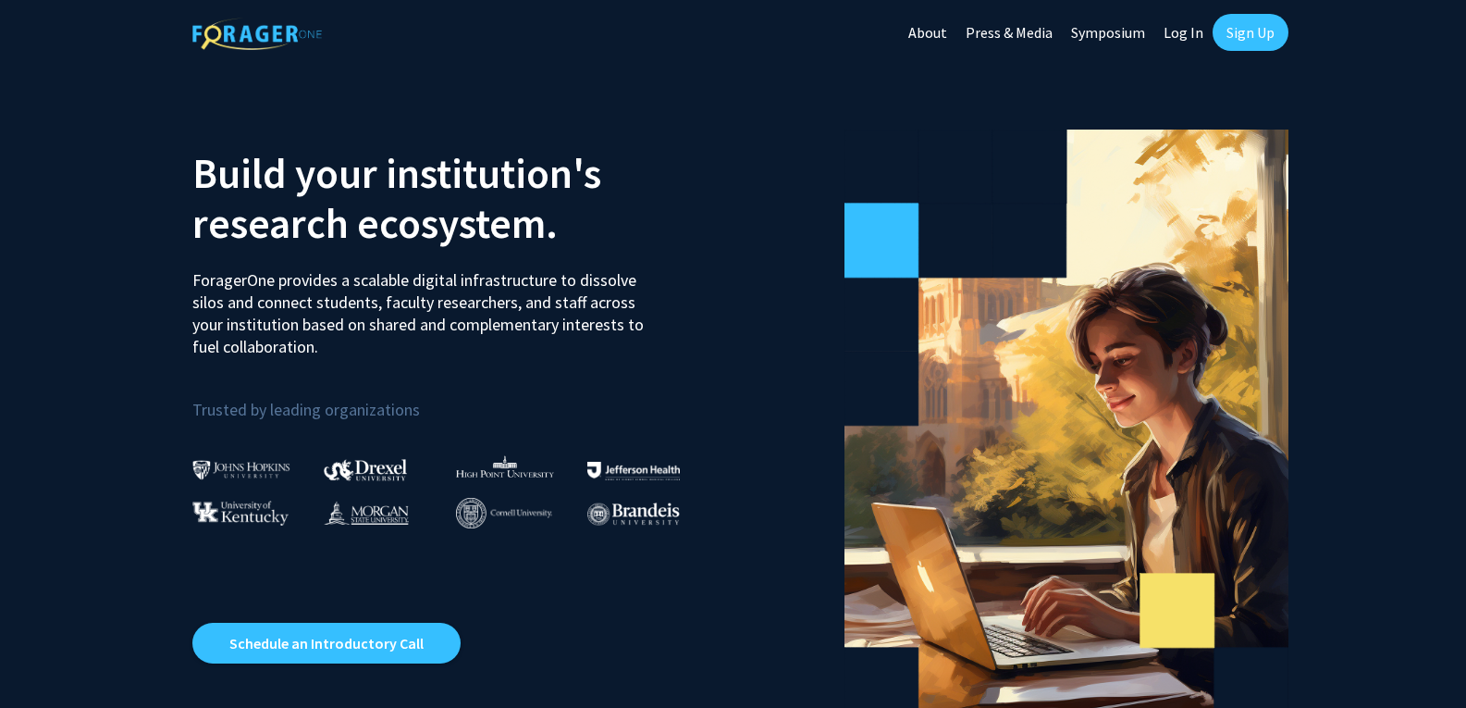
drag, startPoint x: 1402, startPoint y: 2, endPoint x: 877, endPoint y: 165, distance: 550.0
click at [877, 165] on icon at bounding box center [881, 166] width 74 height 74
click at [1195, 32] on link "Log In" at bounding box center [1183, 32] width 58 height 65
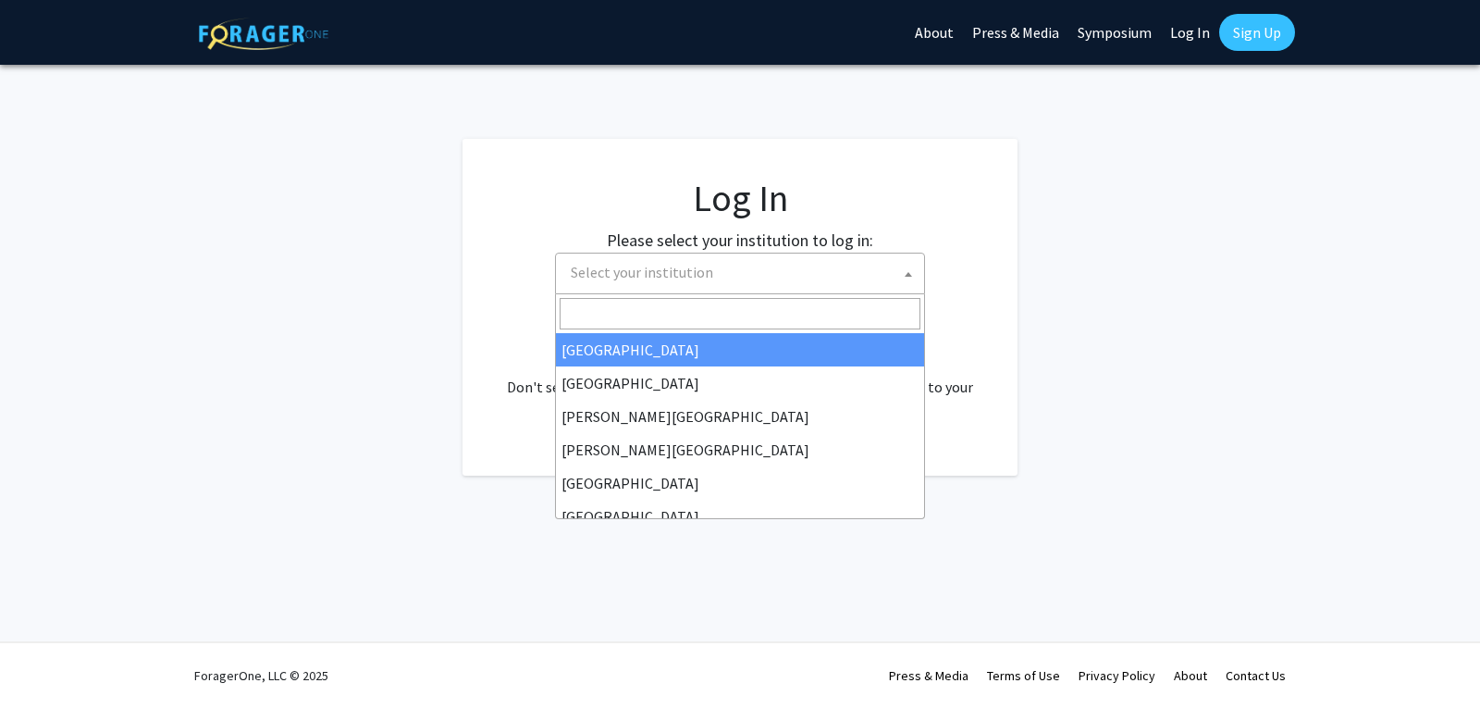
click at [722, 271] on span "Select your institution" at bounding box center [743, 272] width 361 height 38
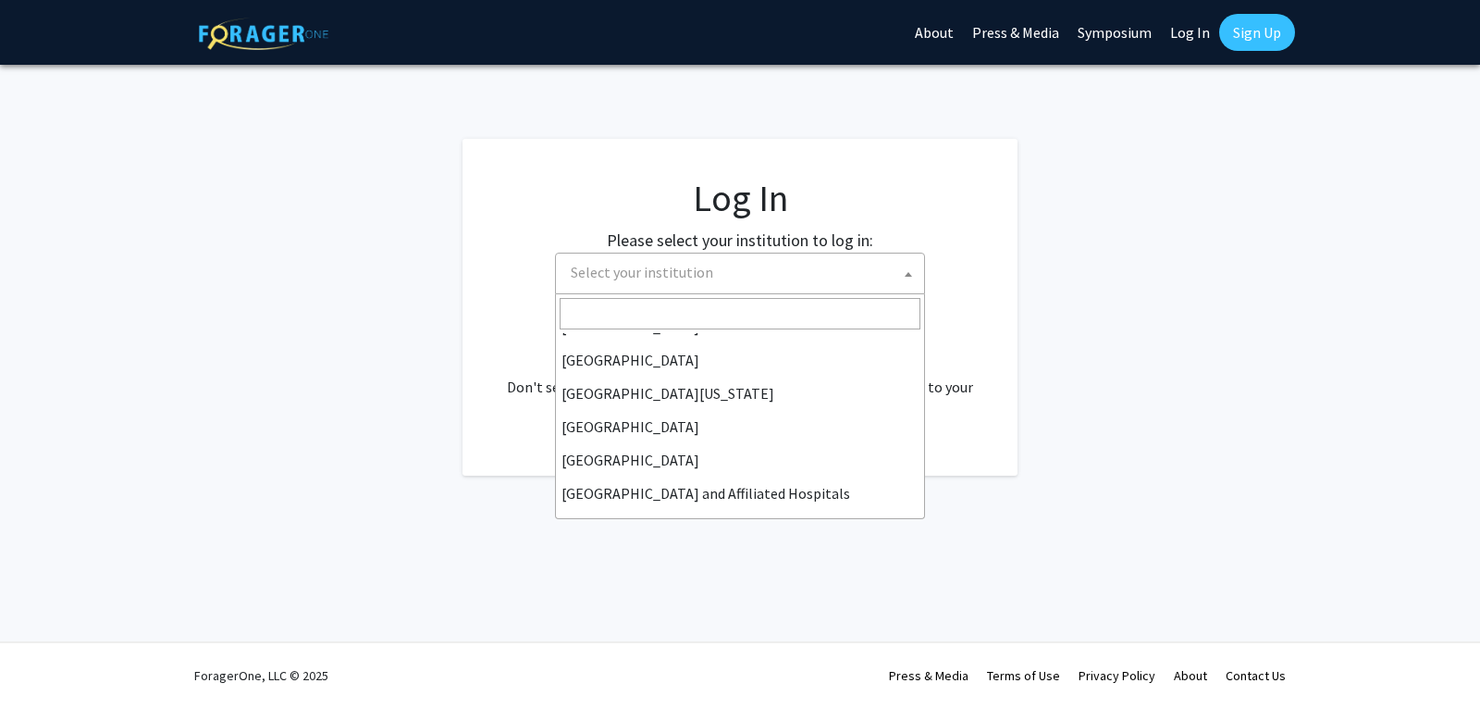
scroll to position [259, 0]
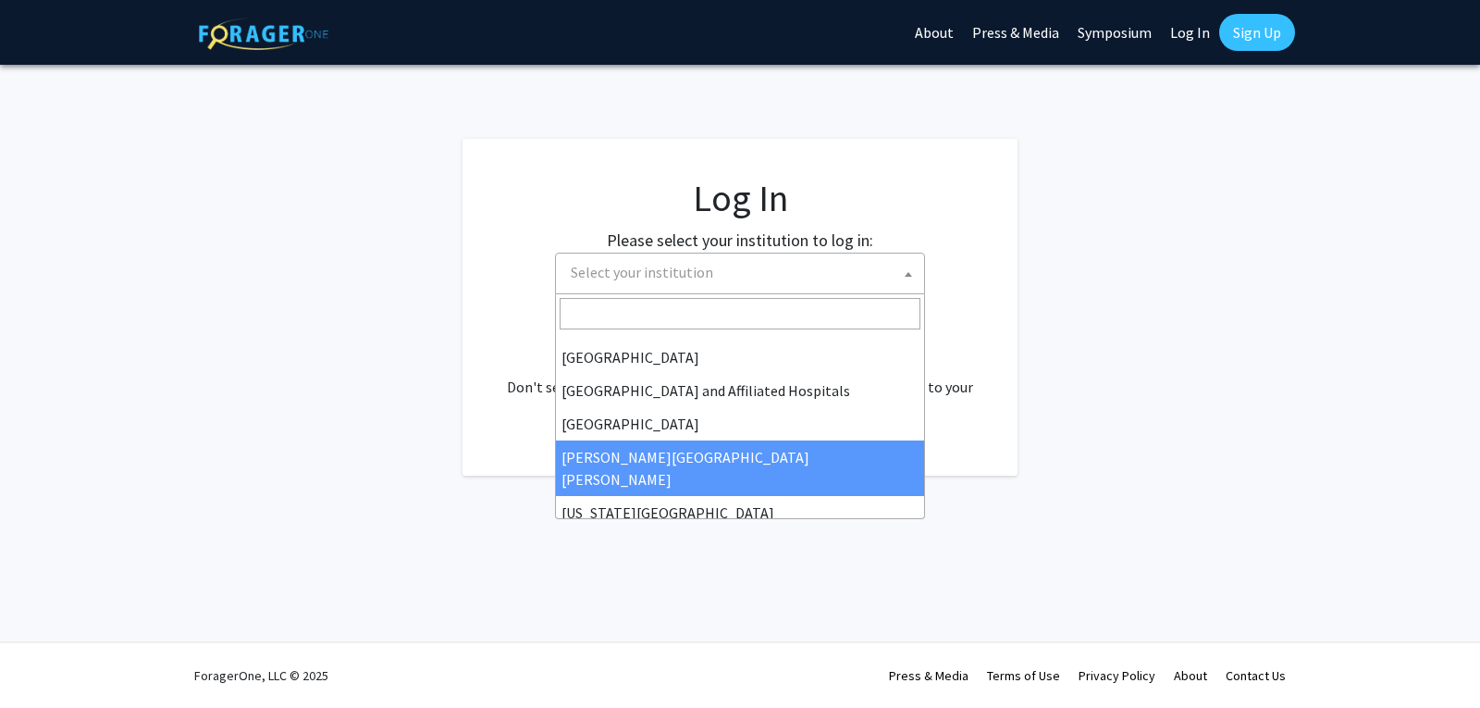
select select "1"
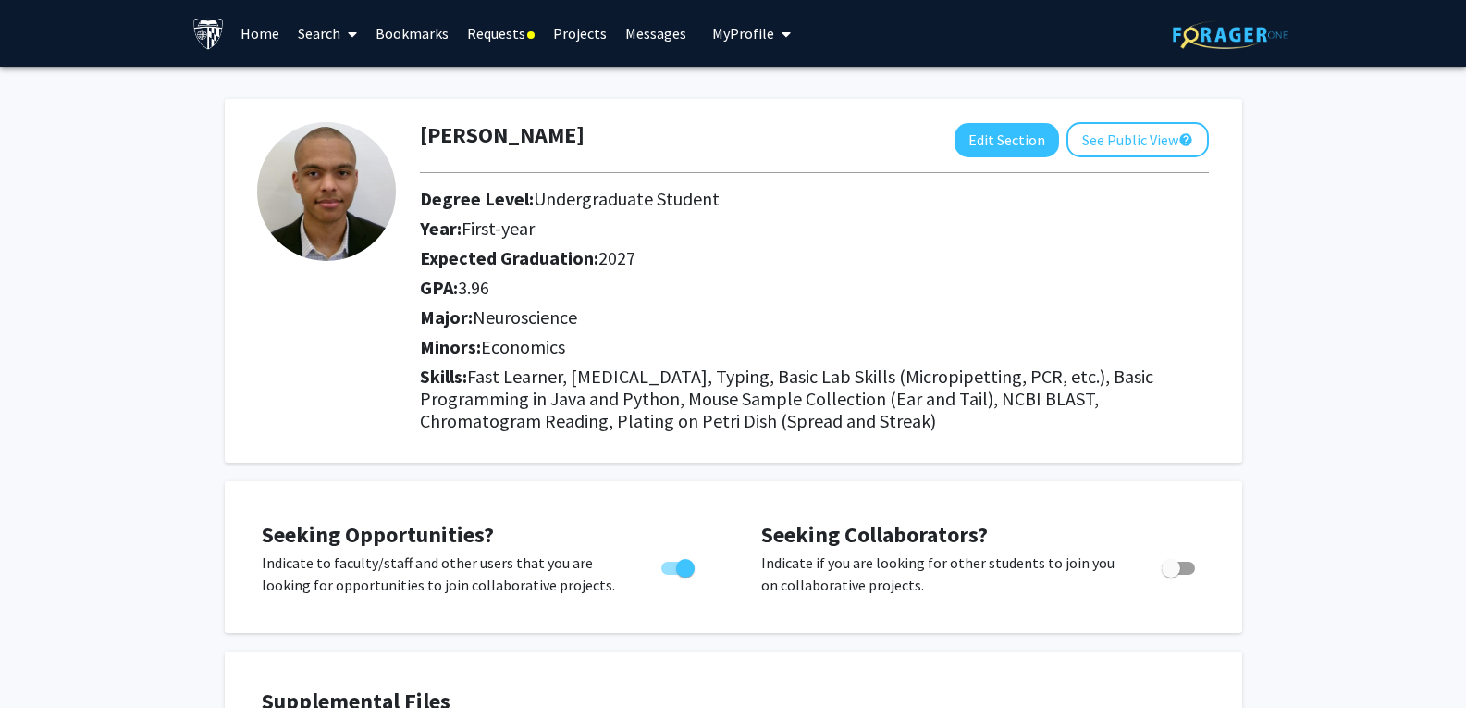
click at [328, 26] on link "Search" at bounding box center [328, 33] width 78 height 65
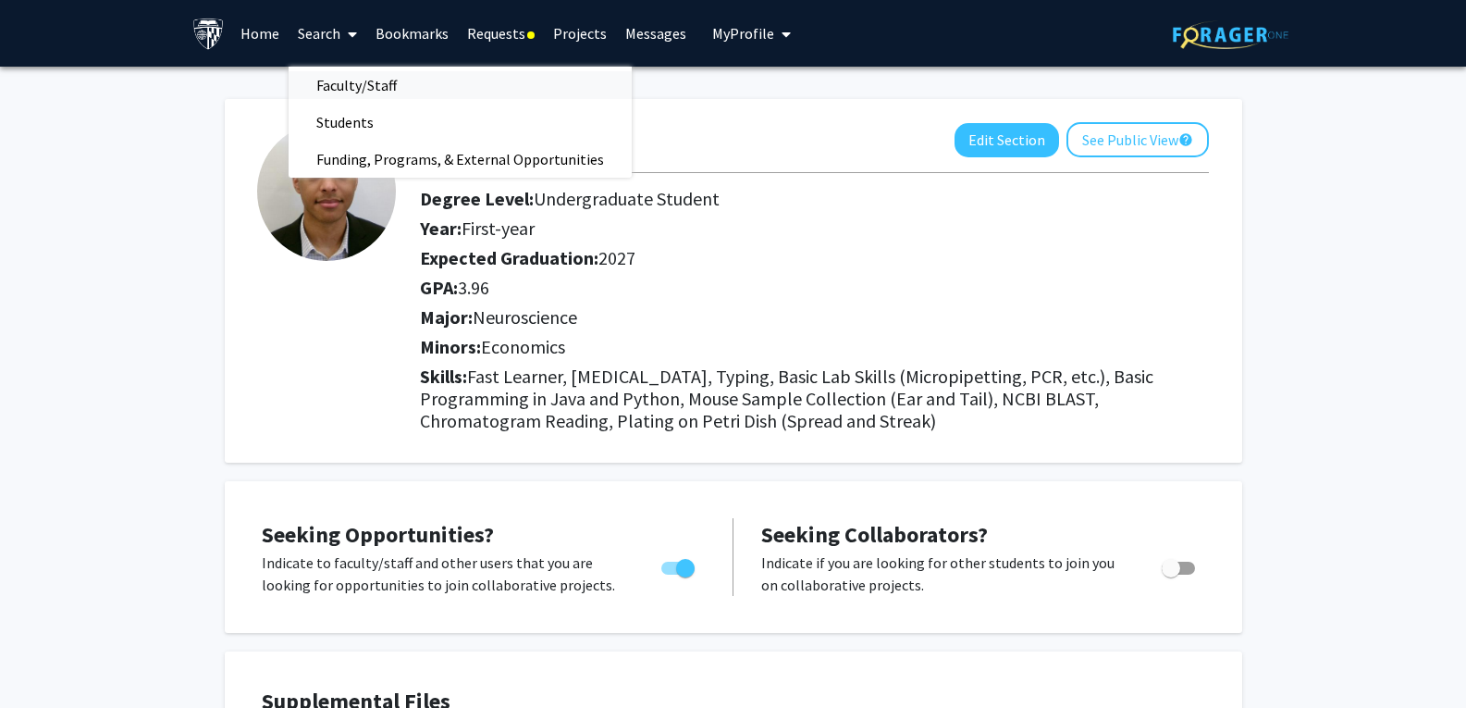
click at [366, 86] on span "Faculty/Staff" at bounding box center [357, 85] width 136 height 37
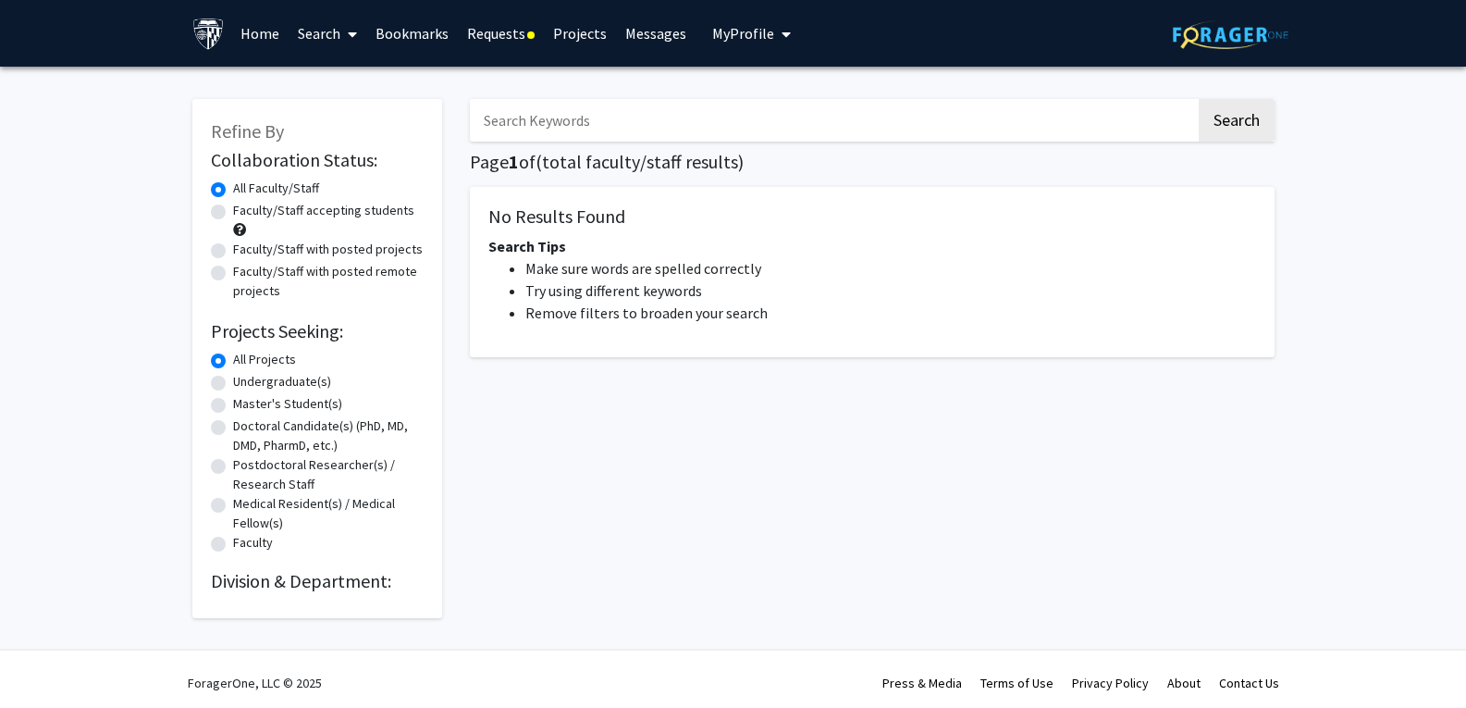
click at [528, 120] on input "Search Keywords" at bounding box center [833, 120] width 726 height 43
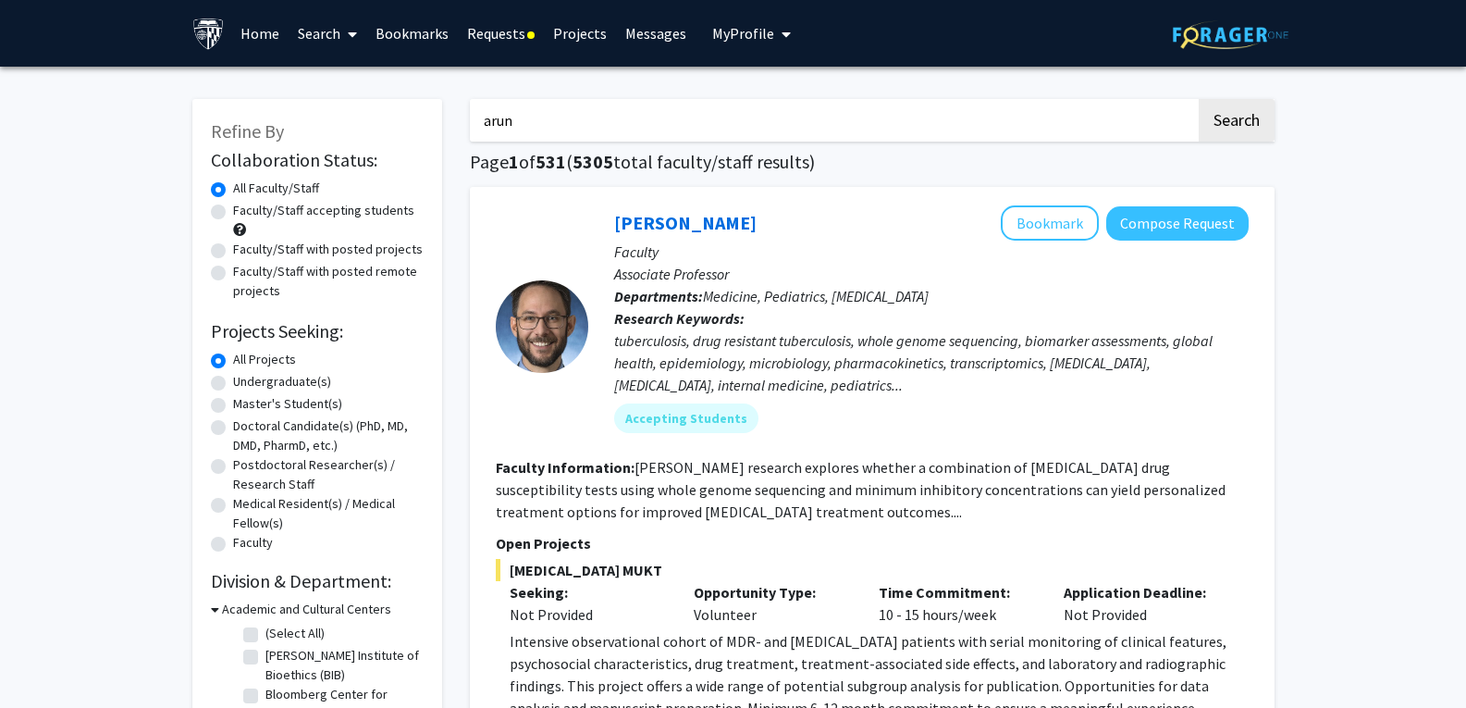
type input "arun"
click at [1199, 99] on button "Search" at bounding box center [1237, 120] width 76 height 43
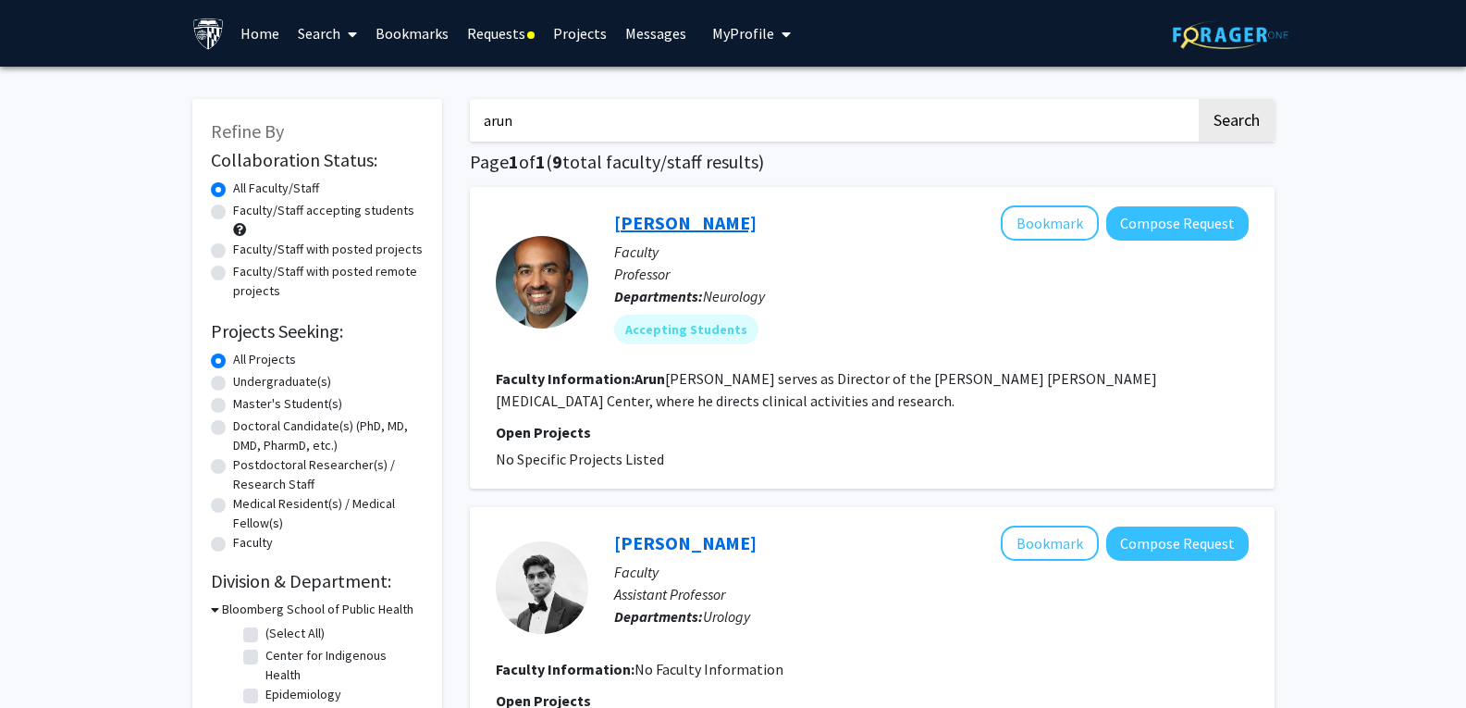
click at [682, 221] on link "Arun Venkatesan" at bounding box center [685, 222] width 142 height 23
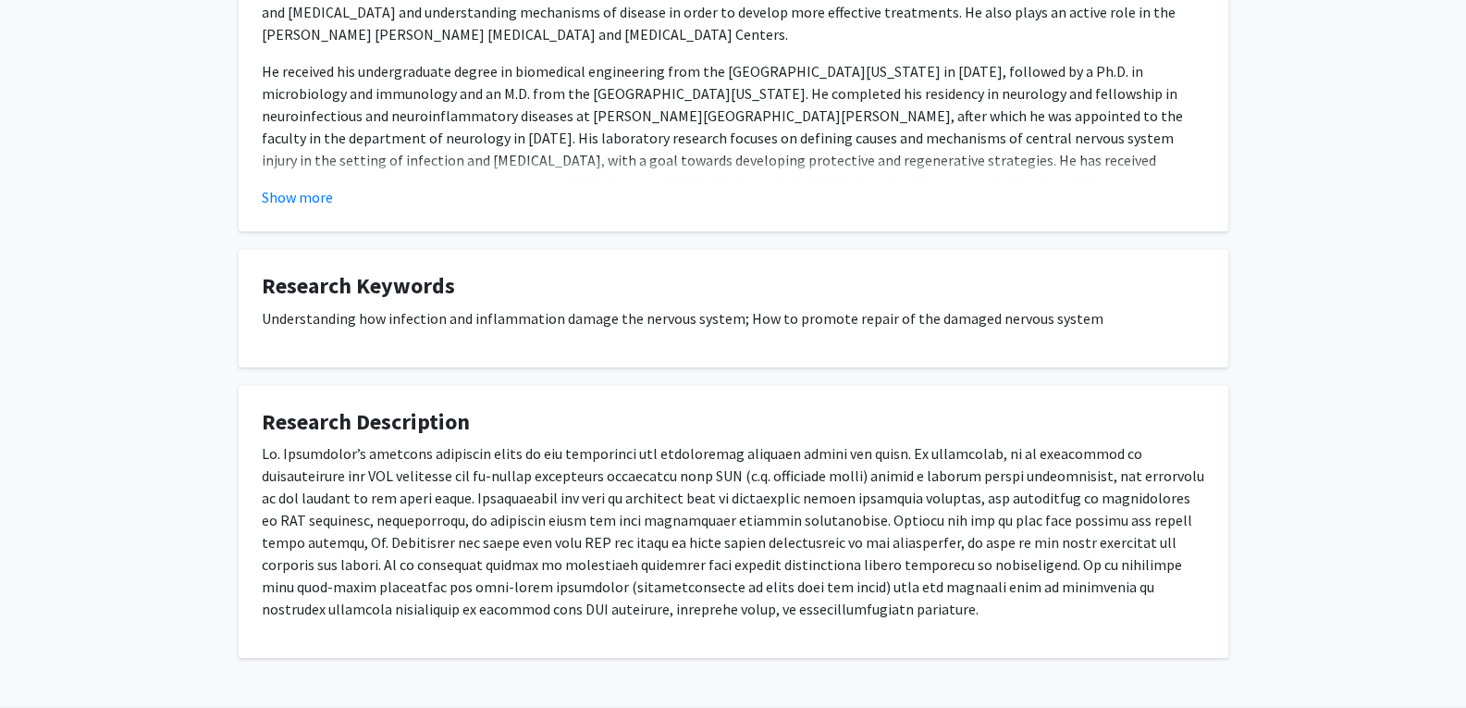
scroll to position [502, 0]
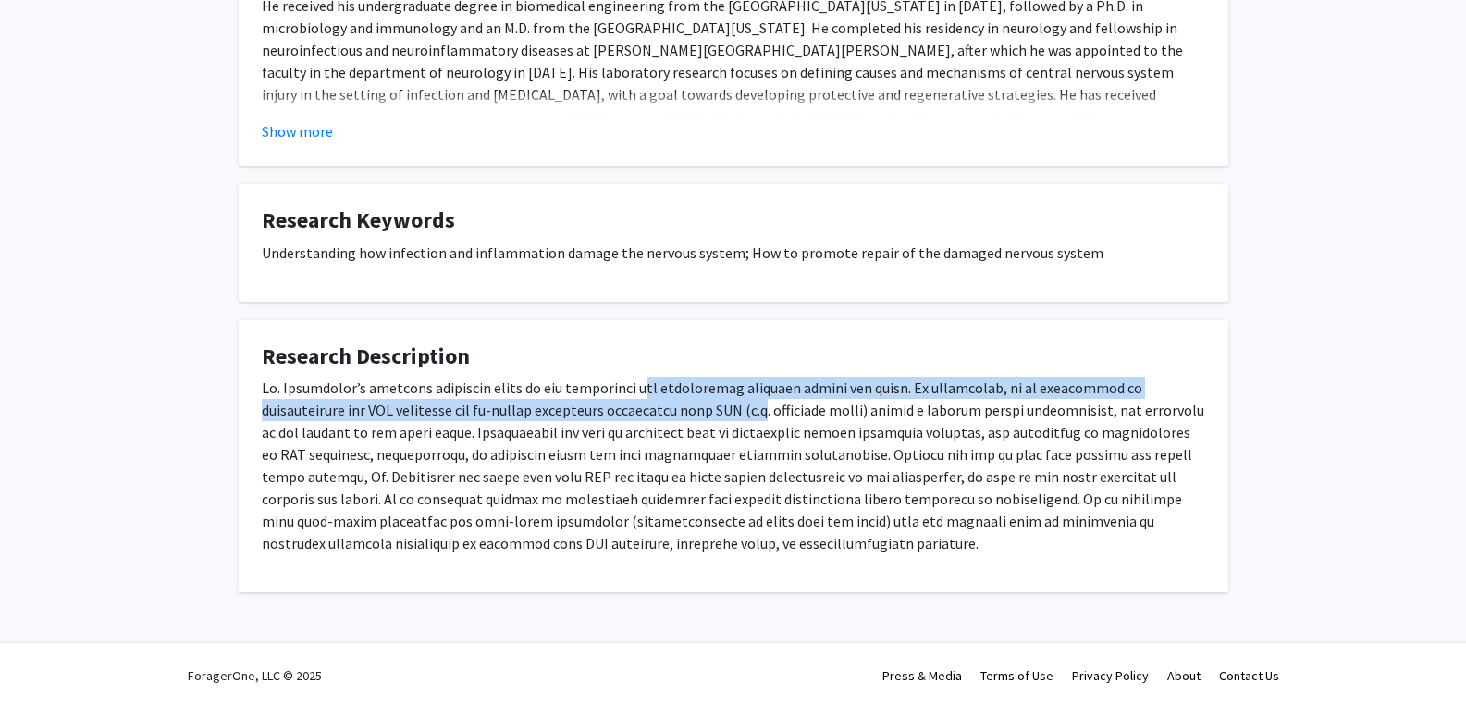
drag, startPoint x: 634, startPoint y: 399, endPoint x: 648, endPoint y: 413, distance: 20.3
click at [648, 413] on p at bounding box center [733, 465] width 943 height 178
click at [609, 386] on p at bounding box center [733, 465] width 943 height 178
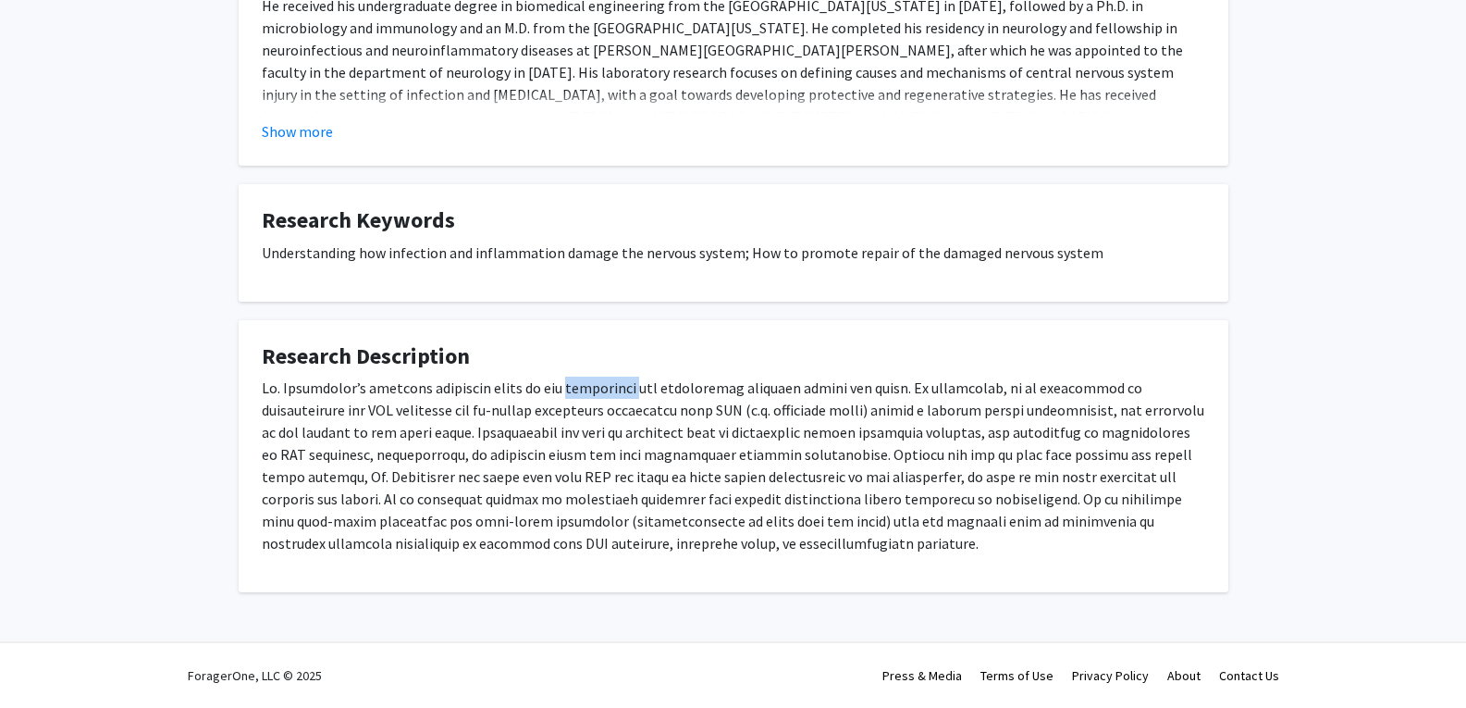
click at [609, 386] on p at bounding box center [733, 465] width 943 height 178
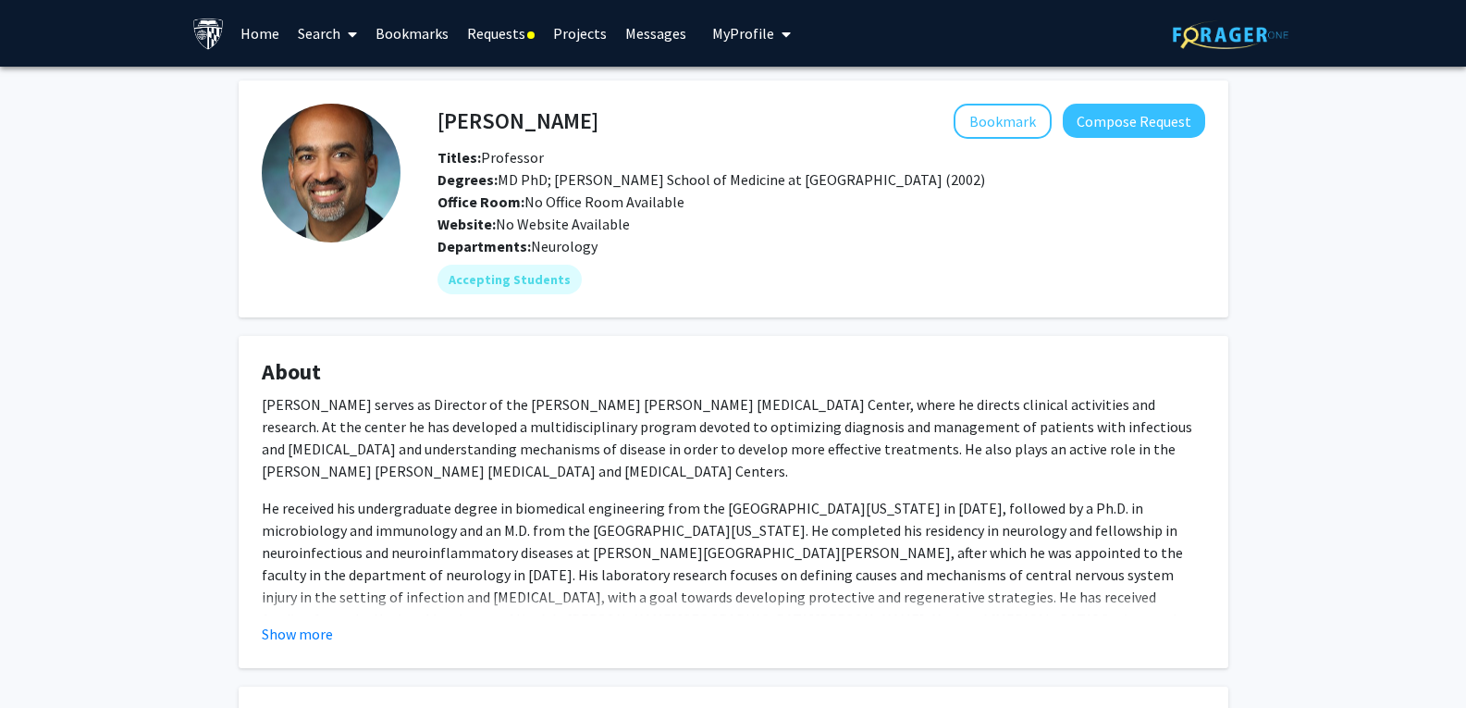
click at [508, 124] on h4 "Arun Venkatesan" at bounding box center [517, 121] width 161 height 34
click at [311, 631] on button "Show more" at bounding box center [297, 633] width 71 height 22
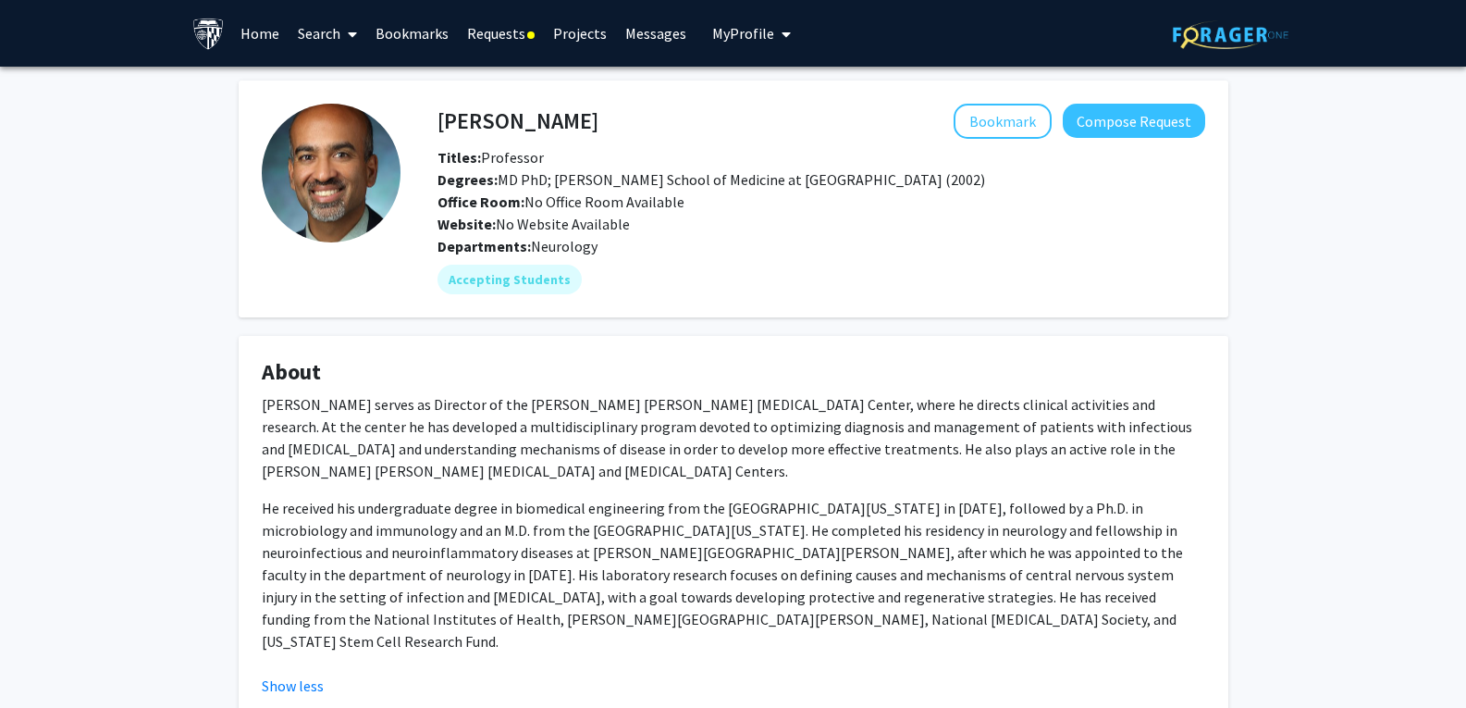
click at [364, 408] on p "Dr. Arun Venkatesan serves as Director of the Johns Hopkins Encephalitis Center…" at bounding box center [733, 437] width 943 height 89
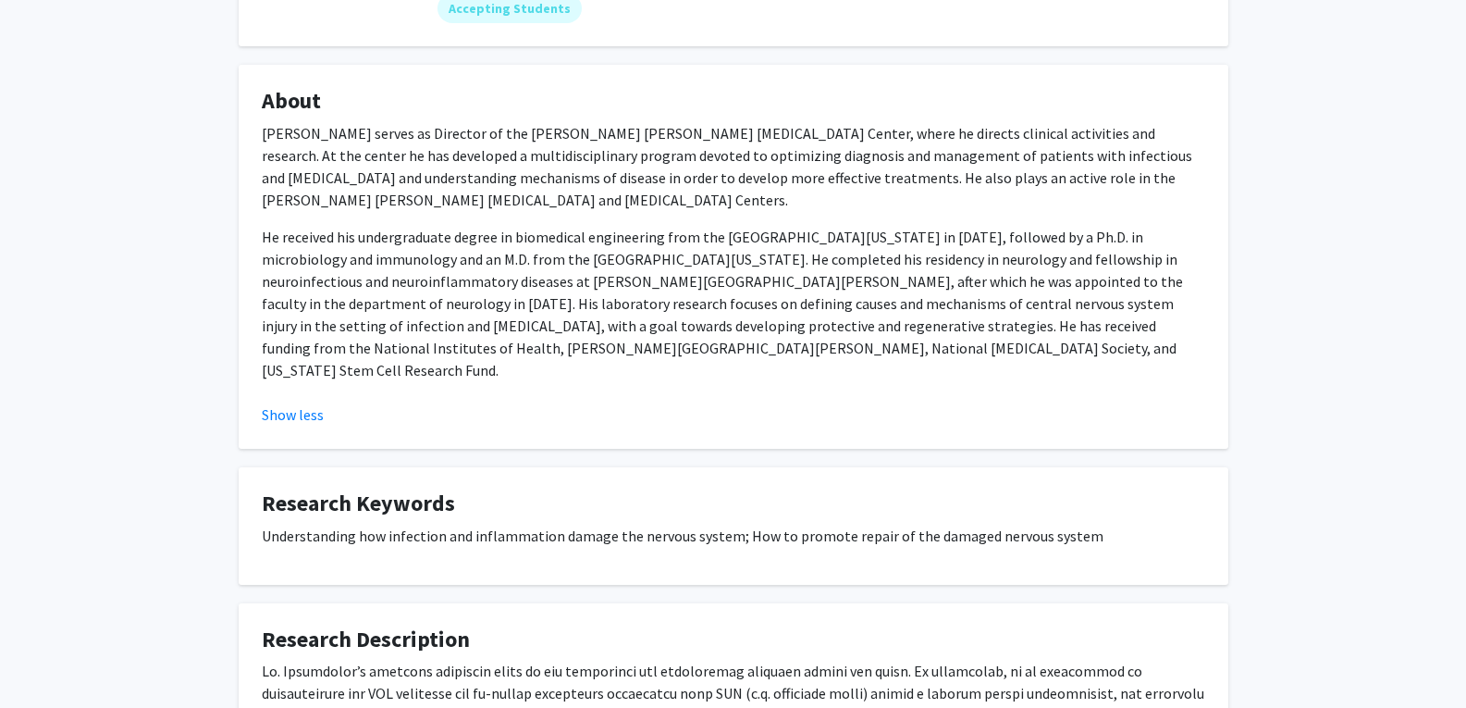
scroll to position [532, 0]
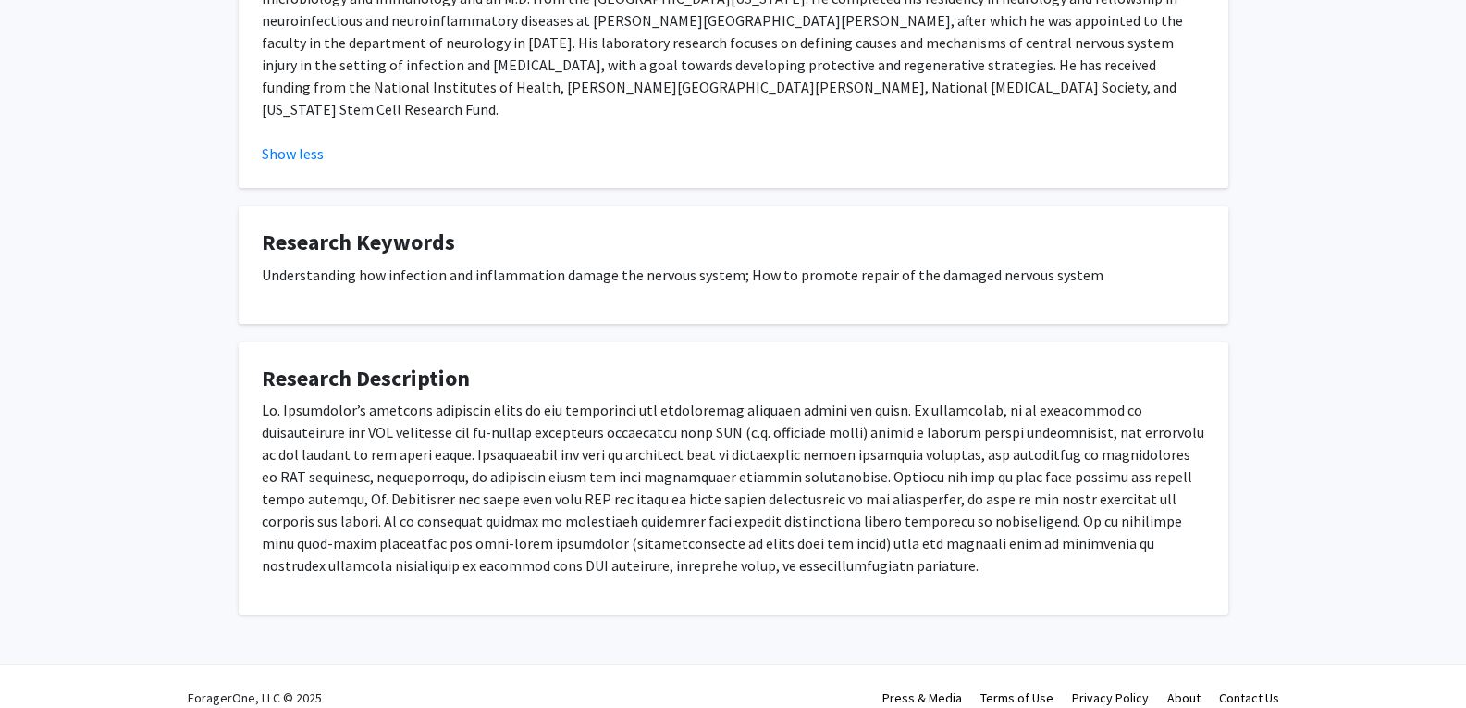
click at [947, 408] on p at bounding box center [733, 488] width 943 height 178
copy p "neurogenesis"
click at [516, 444] on p at bounding box center [733, 488] width 943 height 178
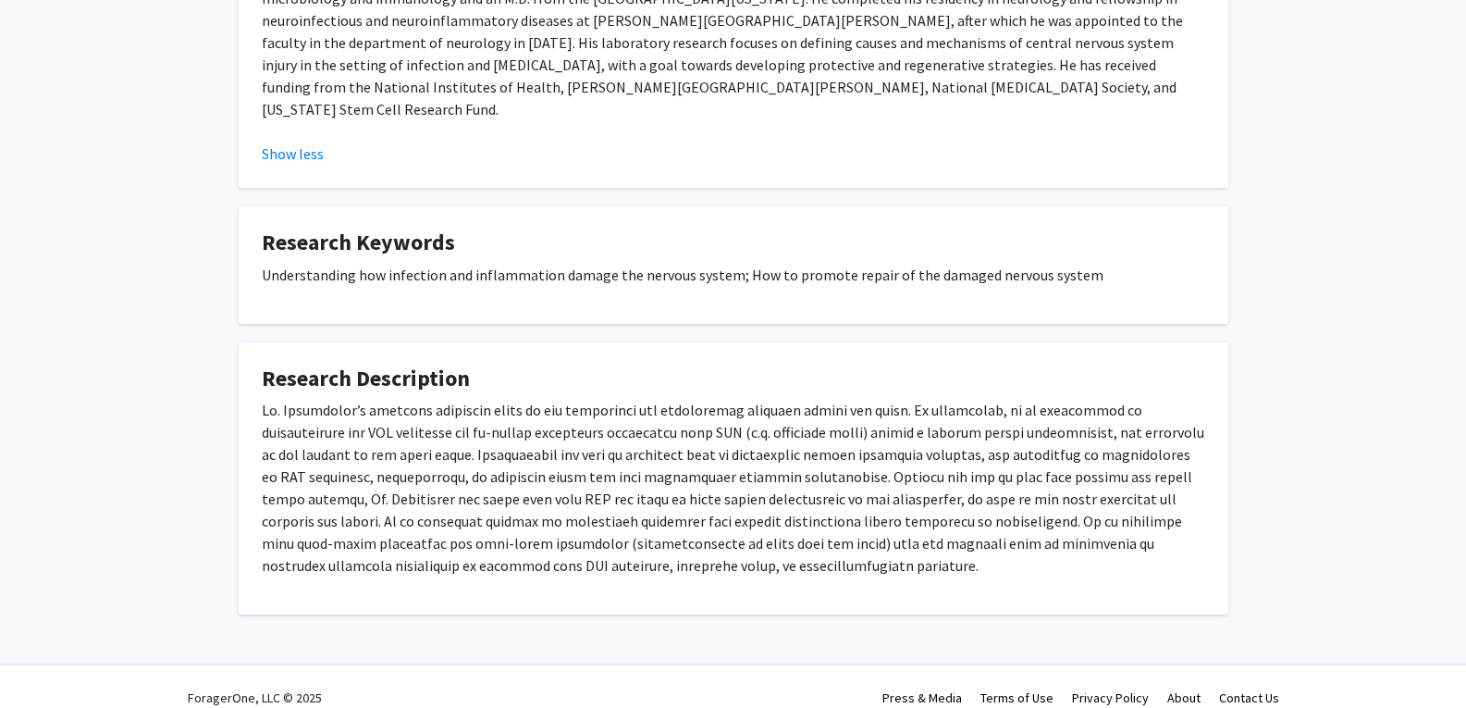
click at [280, 411] on p at bounding box center [733, 488] width 943 height 178
click at [825, 436] on p at bounding box center [733, 488] width 943 height 178
click at [866, 427] on p at bounding box center [733, 488] width 943 height 178
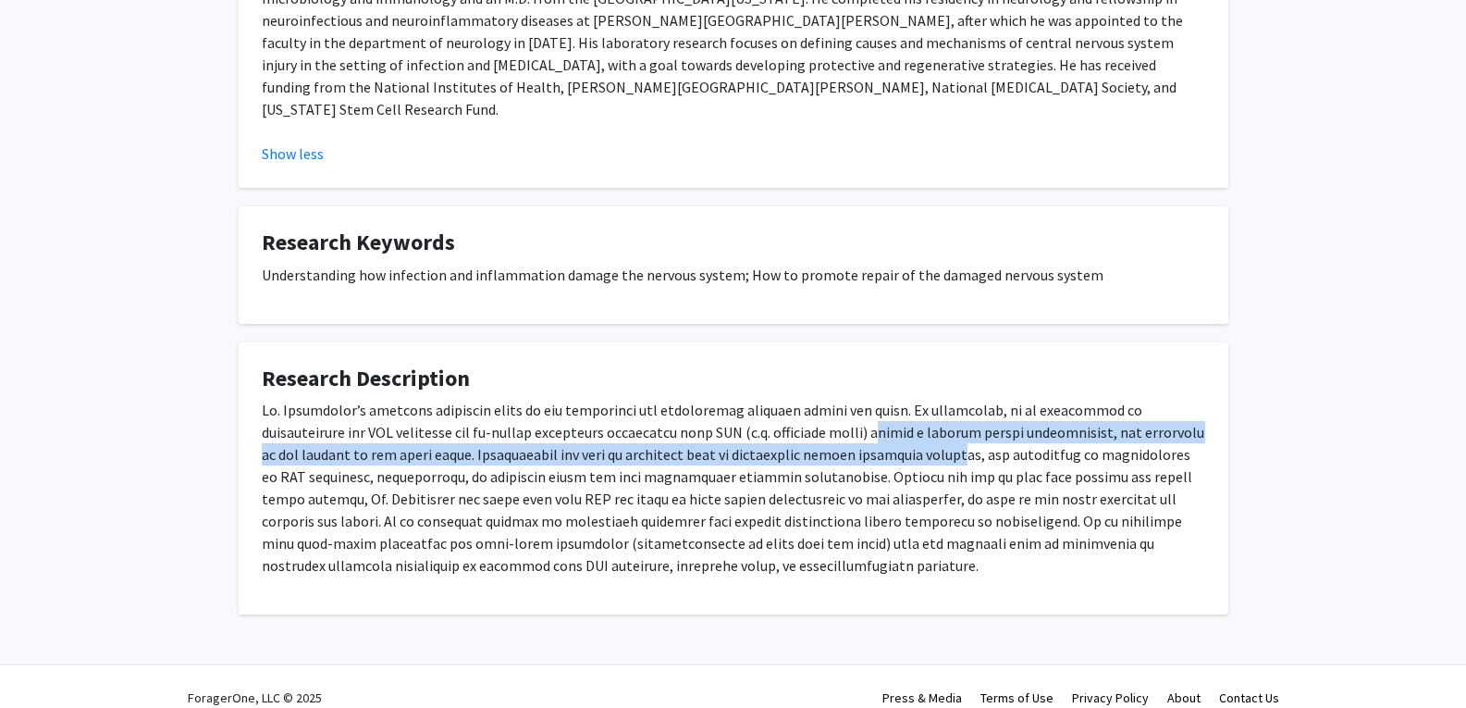
drag, startPoint x: 853, startPoint y: 430, endPoint x: 769, endPoint y: 421, distance: 84.7
click at [769, 421] on p at bounding box center [733, 488] width 943 height 178
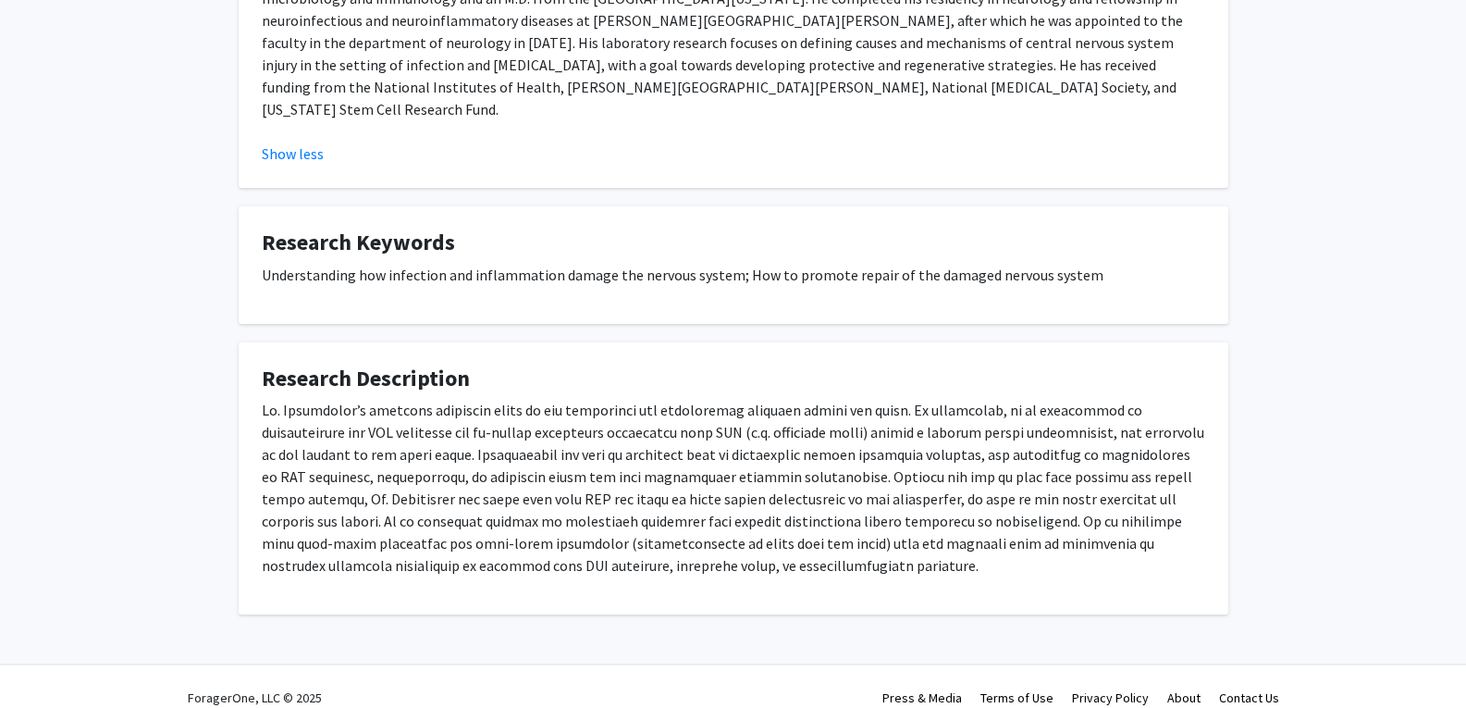
click at [517, 498] on p at bounding box center [733, 488] width 943 height 178
drag, startPoint x: 832, startPoint y: 425, endPoint x: 715, endPoint y: 429, distance: 117.6
click at [715, 429] on p at bounding box center [733, 488] width 943 height 178
drag, startPoint x: 708, startPoint y: 429, endPoint x: 867, endPoint y: 433, distance: 159.1
click at [867, 433] on p at bounding box center [733, 488] width 943 height 178
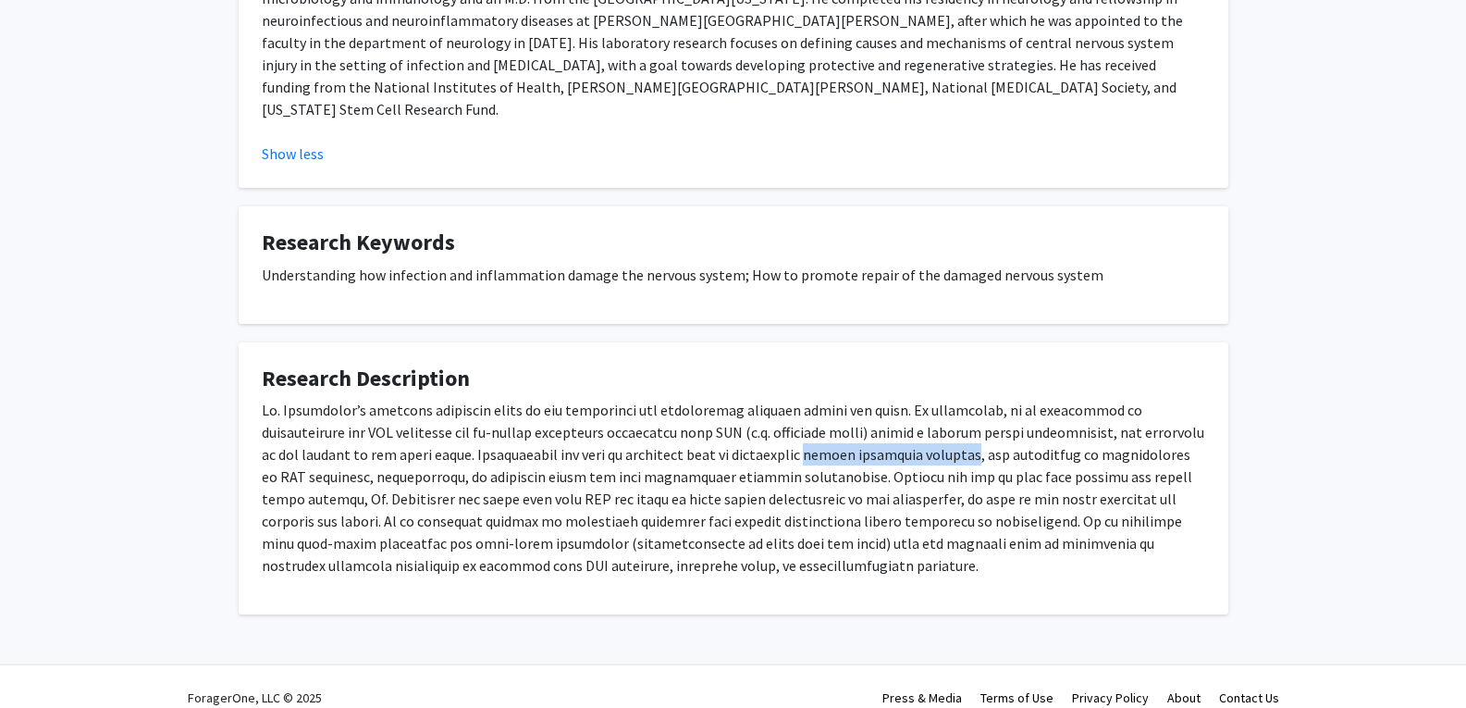
copy p "normal cognitive function"
